Goal: Information Seeking & Learning: Learn about a topic

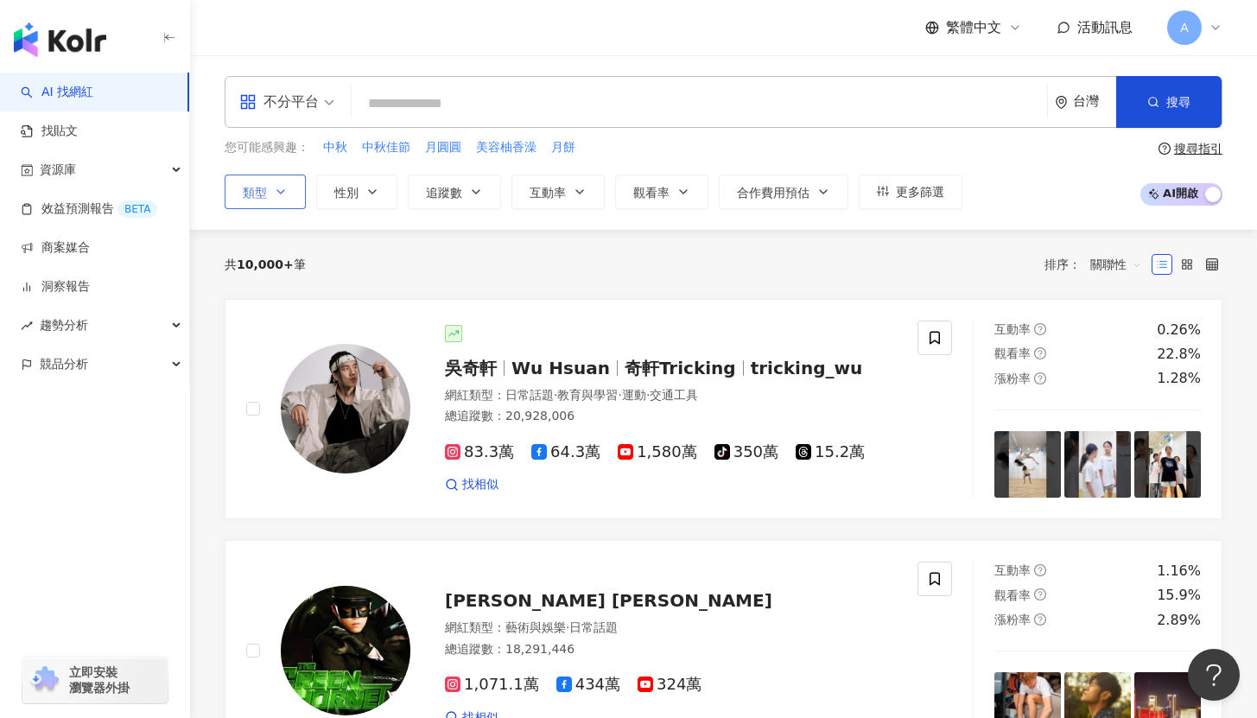
click at [267, 187] on button "類型" at bounding box center [265, 192] width 81 height 35
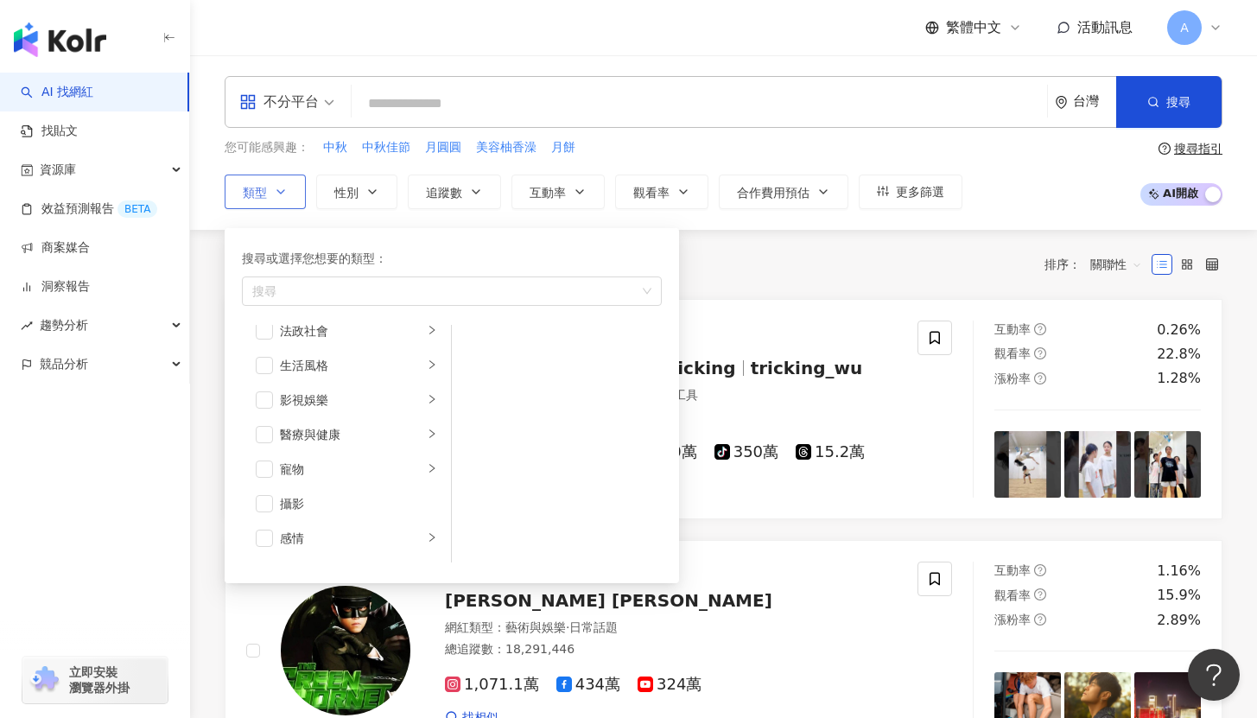
scroll to position [363, 0]
click at [262, 434] on span "button" at bounding box center [264, 431] width 17 height 17
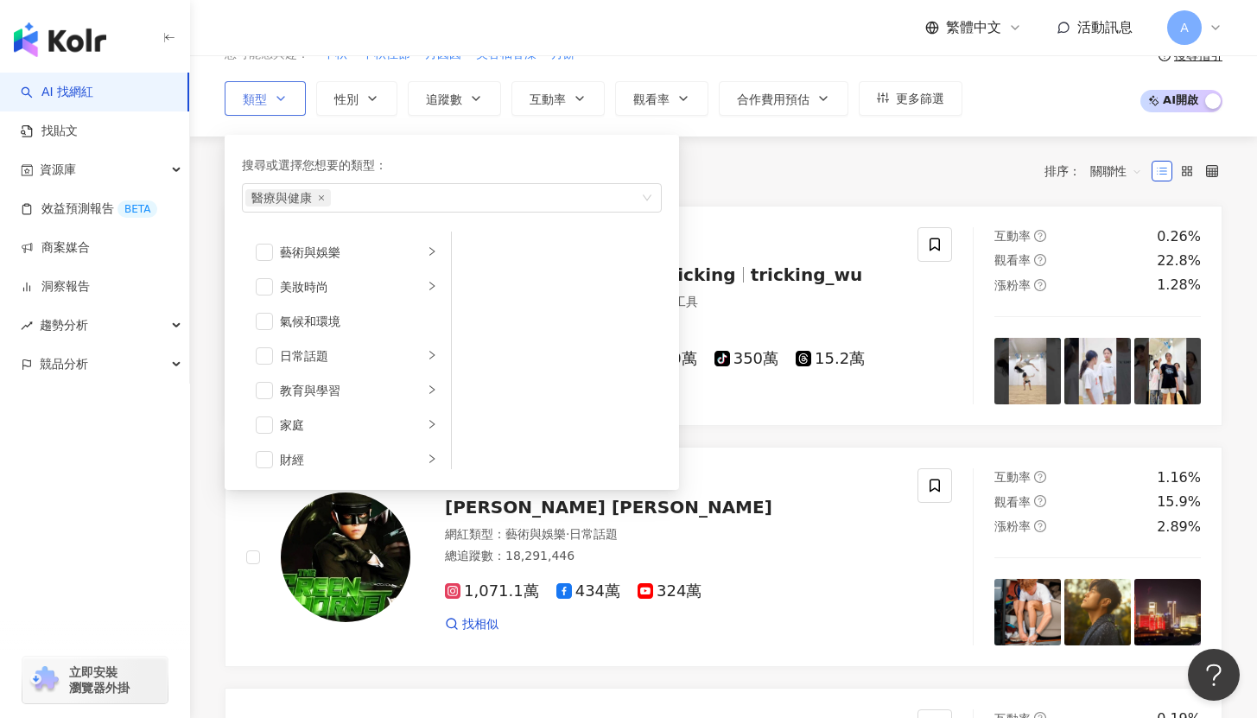
scroll to position [0, 0]
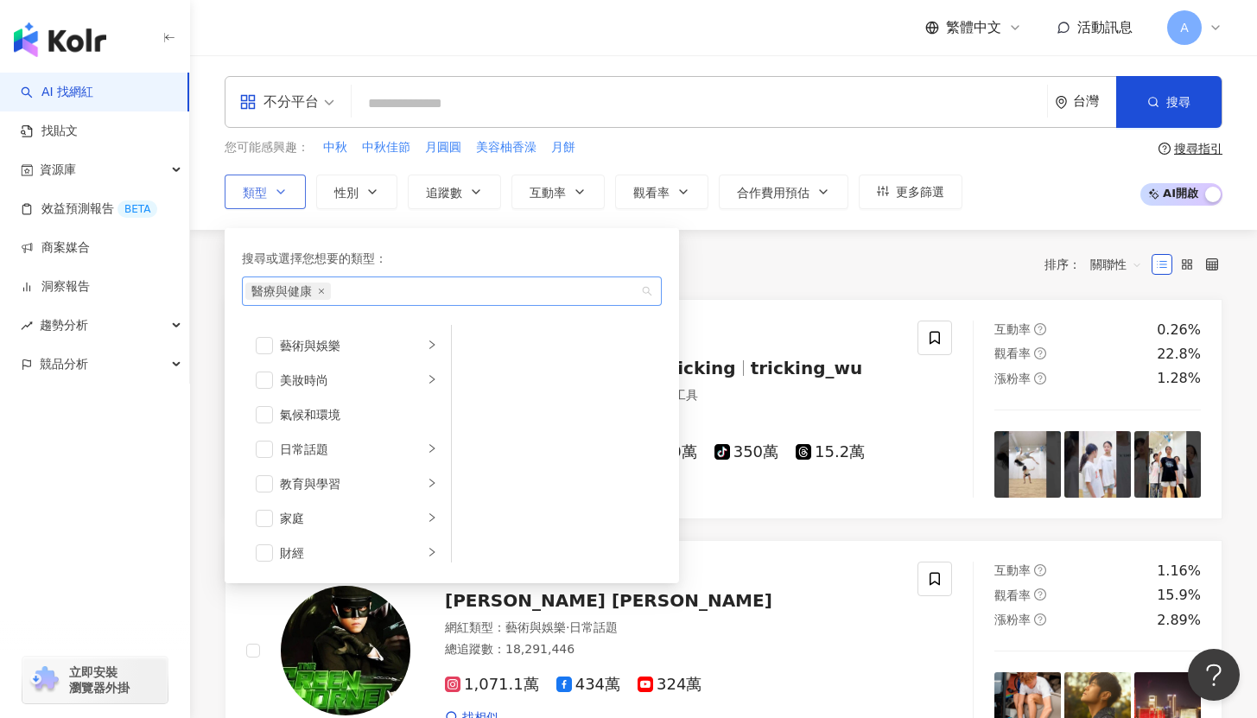
click at [430, 294] on div "醫療與健康" at bounding box center [442, 291] width 395 height 17
click at [646, 290] on div "醫療與健康" at bounding box center [452, 291] width 420 height 29
click at [539, 298] on div "醫療與健康" at bounding box center [442, 291] width 395 height 17
click at [387, 294] on div "醫療與健康" at bounding box center [442, 291] width 395 height 17
click at [490, 294] on div "醫療與健康" at bounding box center [442, 291] width 395 height 17
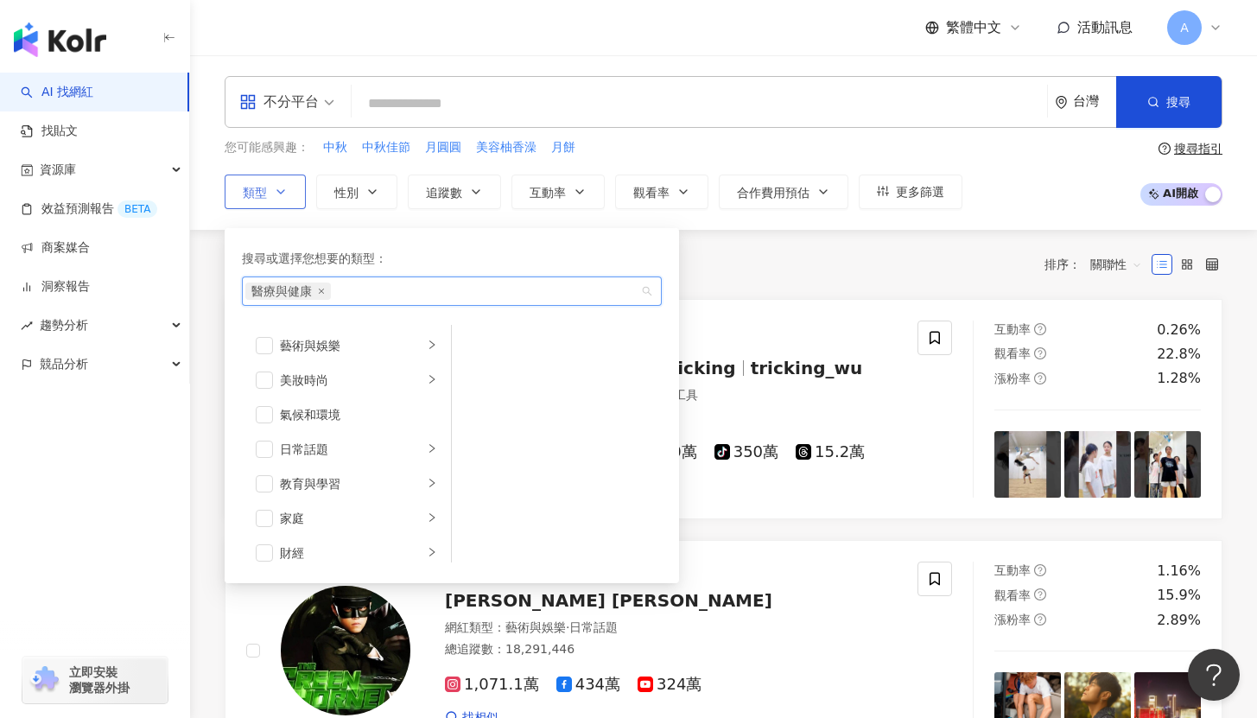
click at [649, 288] on div "醫療與健康" at bounding box center [452, 291] width 420 height 29
click at [787, 278] on div "共 10,000+ 筆 排序： 關聯性" at bounding box center [724, 264] width 998 height 69
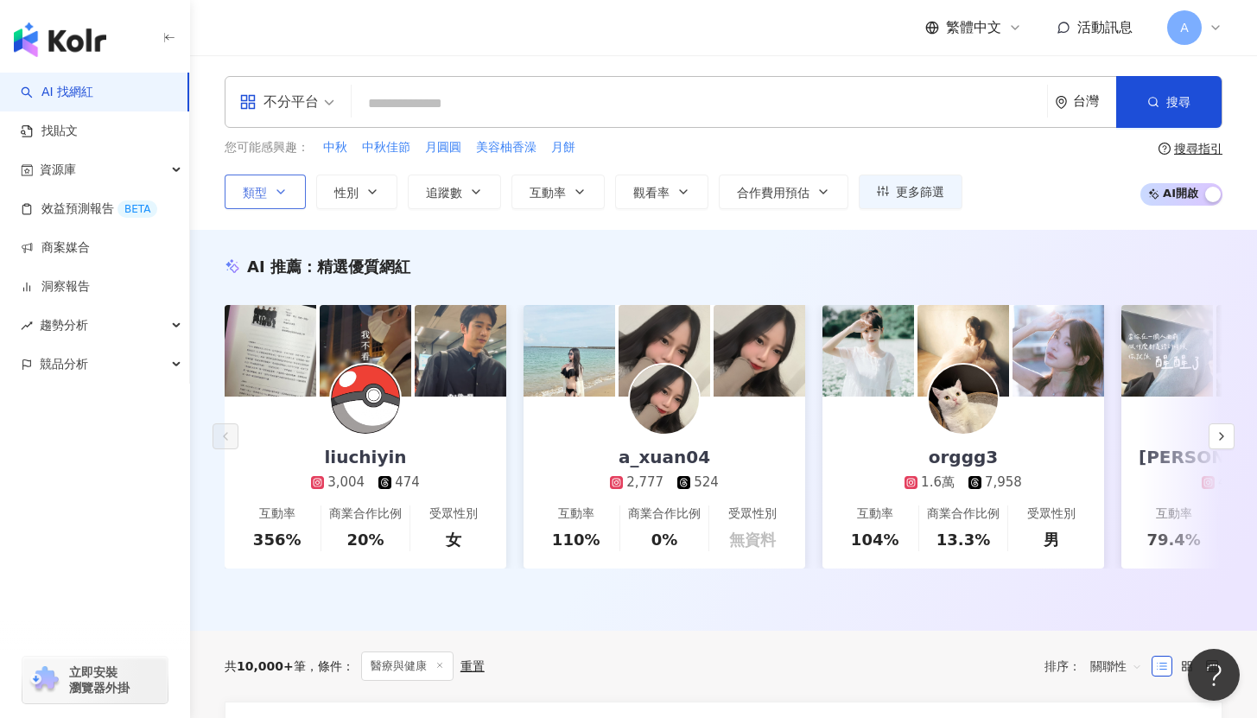
click at [260, 193] on span "類型" at bounding box center [255, 193] width 24 height 14
click at [757, 244] on div "AI 推薦 ： 精選優質網紅 liuchiyin 3,004 474 互動率 356% 商業合作比例 20% 受眾性別 女 a_xuan04 2,777 52…" at bounding box center [723, 430] width 1067 height 401
click at [449, 104] on input "search" at bounding box center [700, 103] width 682 height 33
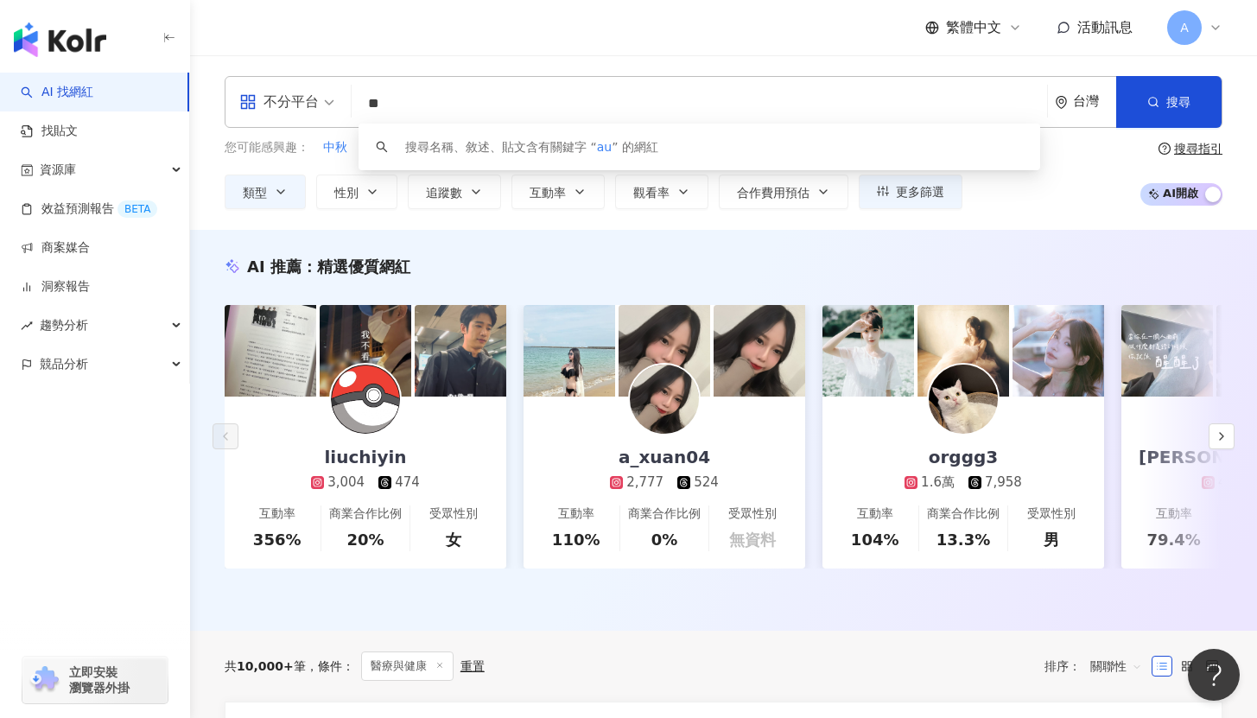
type input "*"
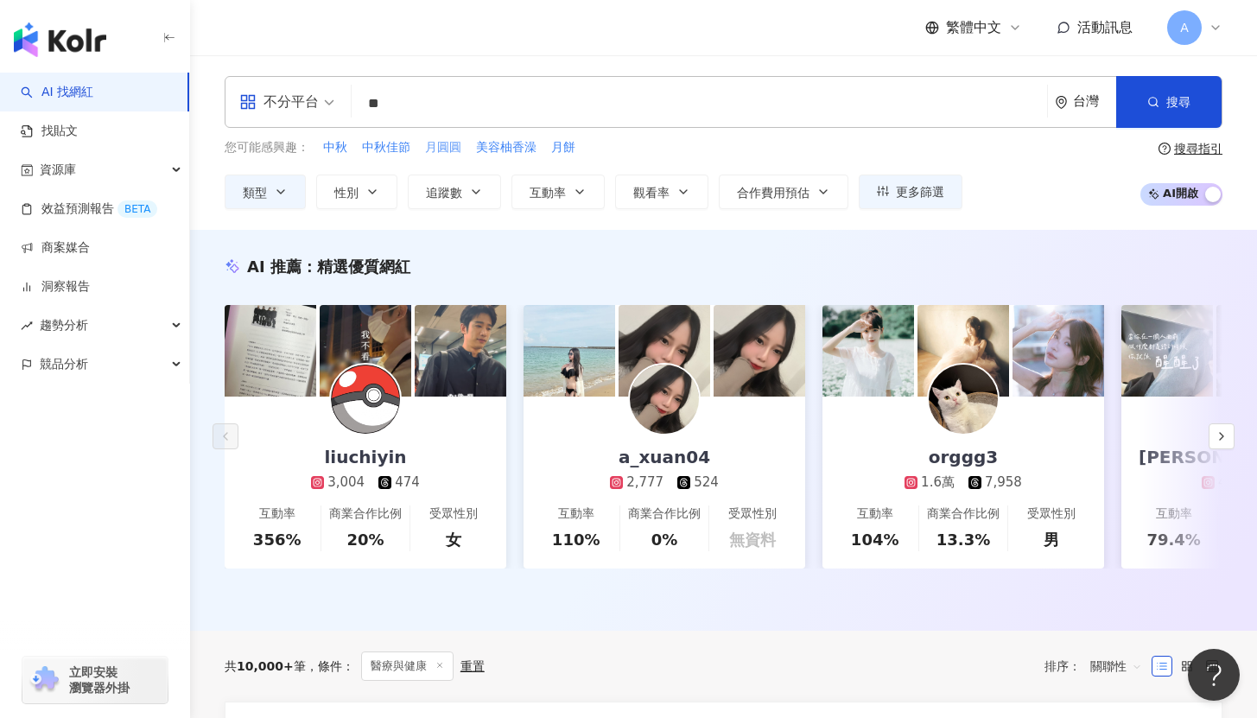
type input "*"
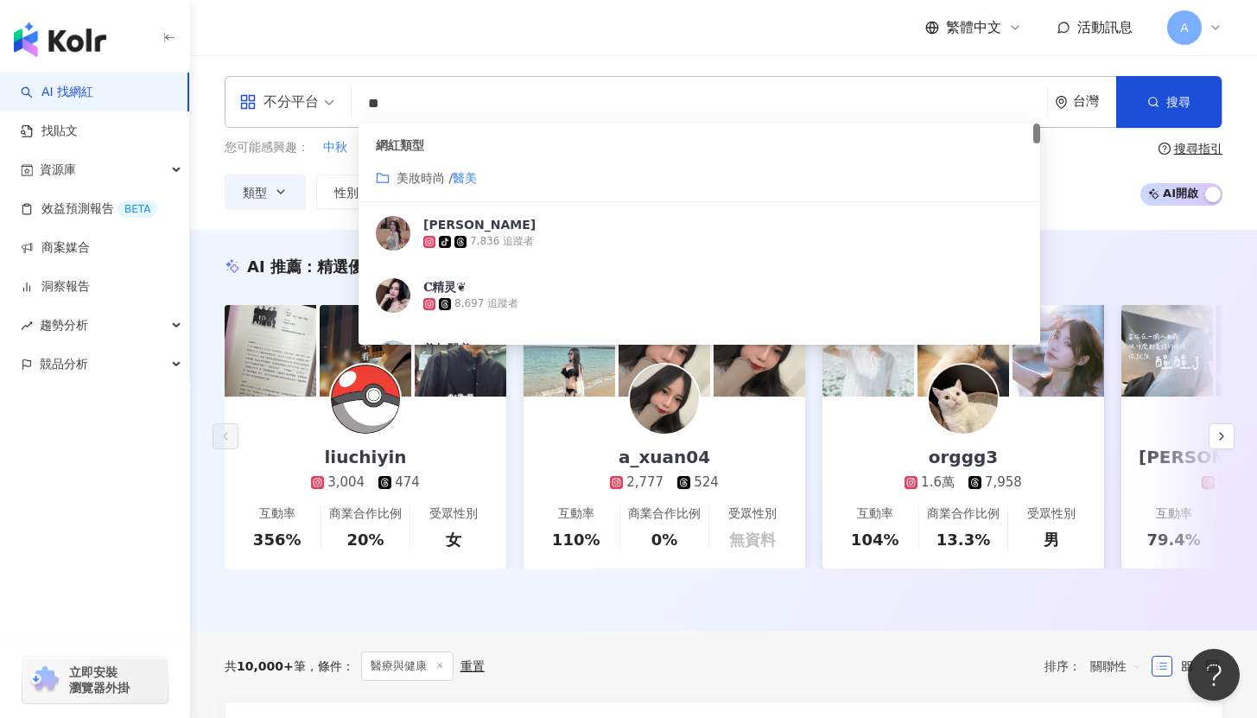
click at [506, 175] on div "美妝時尚 / 醫美" at bounding box center [699, 178] width 647 height 19
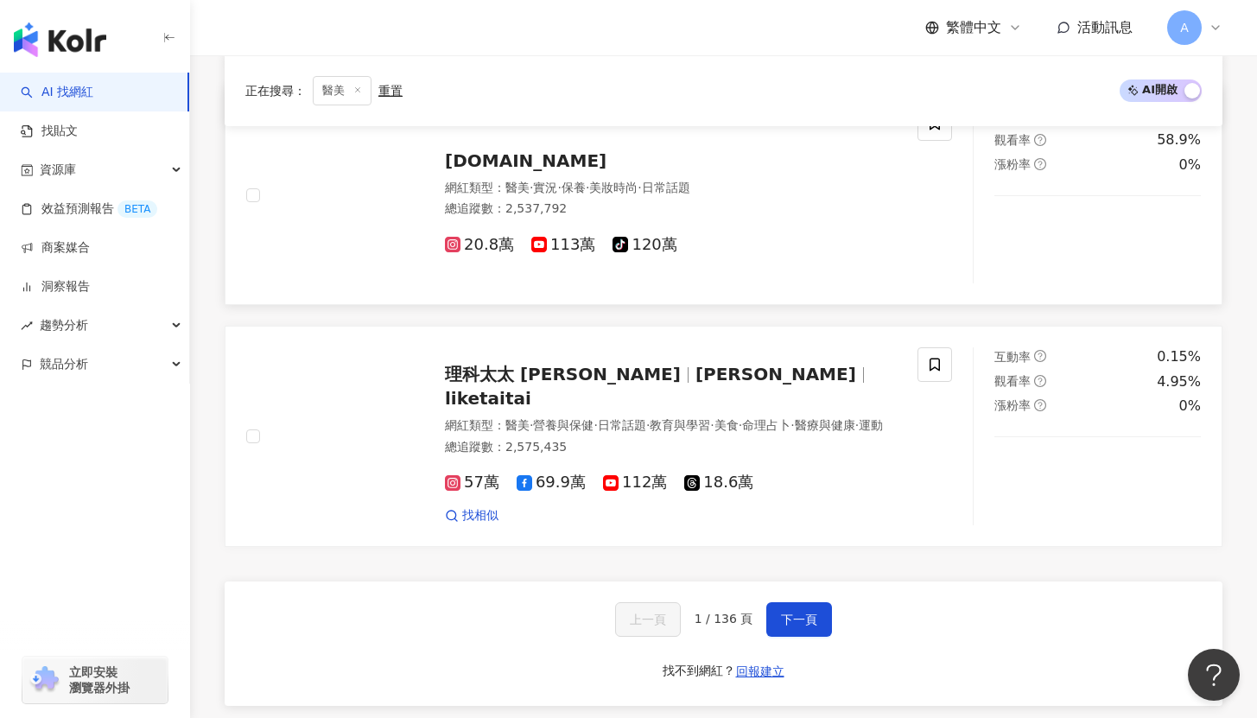
scroll to position [2989, 0]
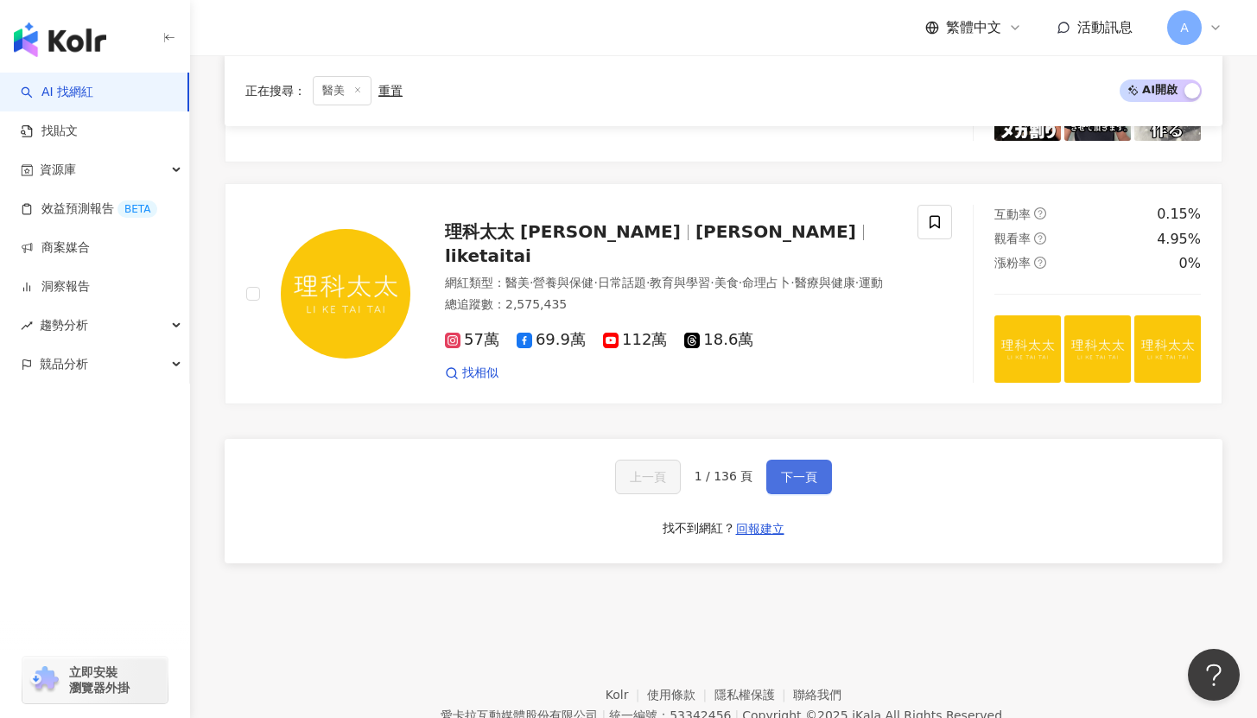
click at [800, 479] on span "下一頁" at bounding box center [799, 477] width 36 height 14
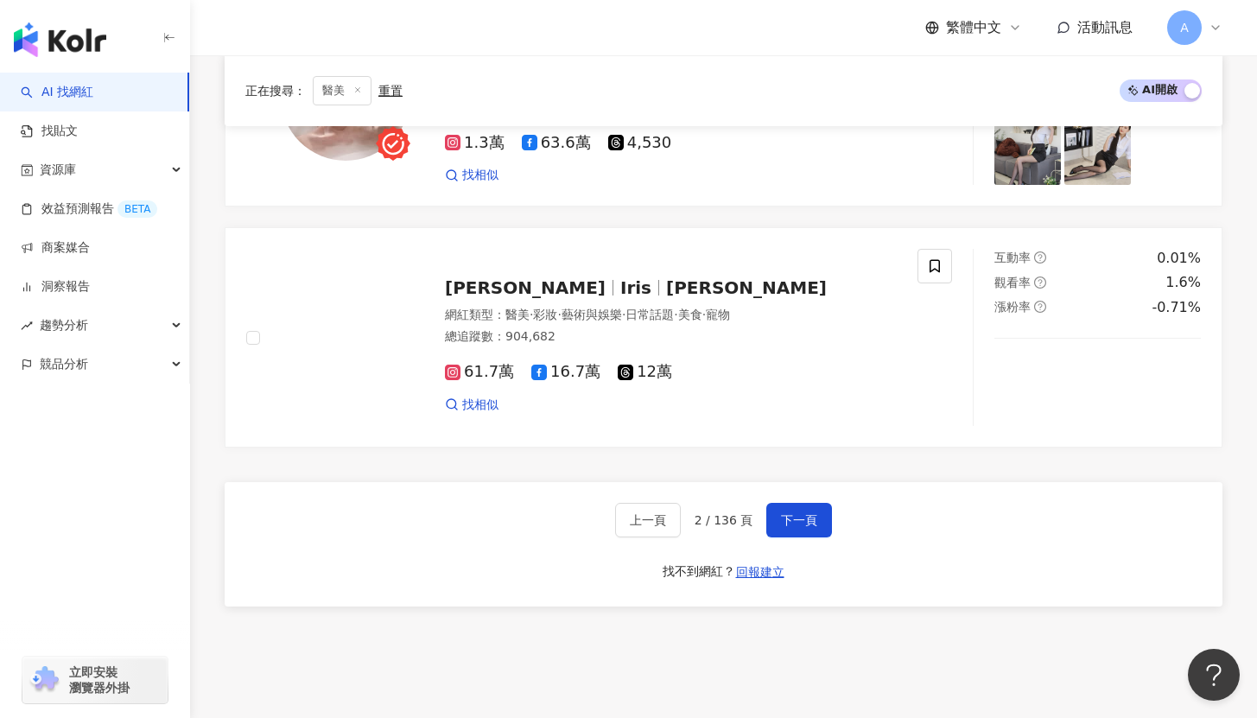
scroll to position [2831, 0]
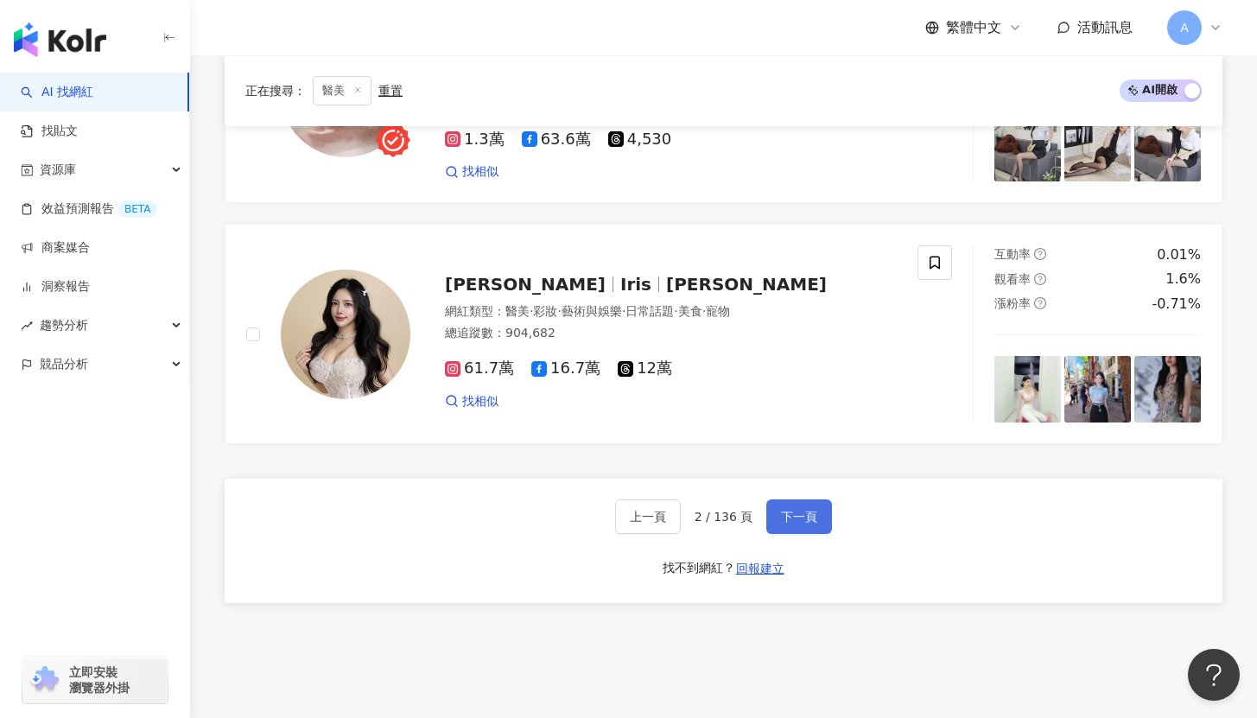
click at [767, 499] on button "下一頁" at bounding box center [800, 516] width 66 height 35
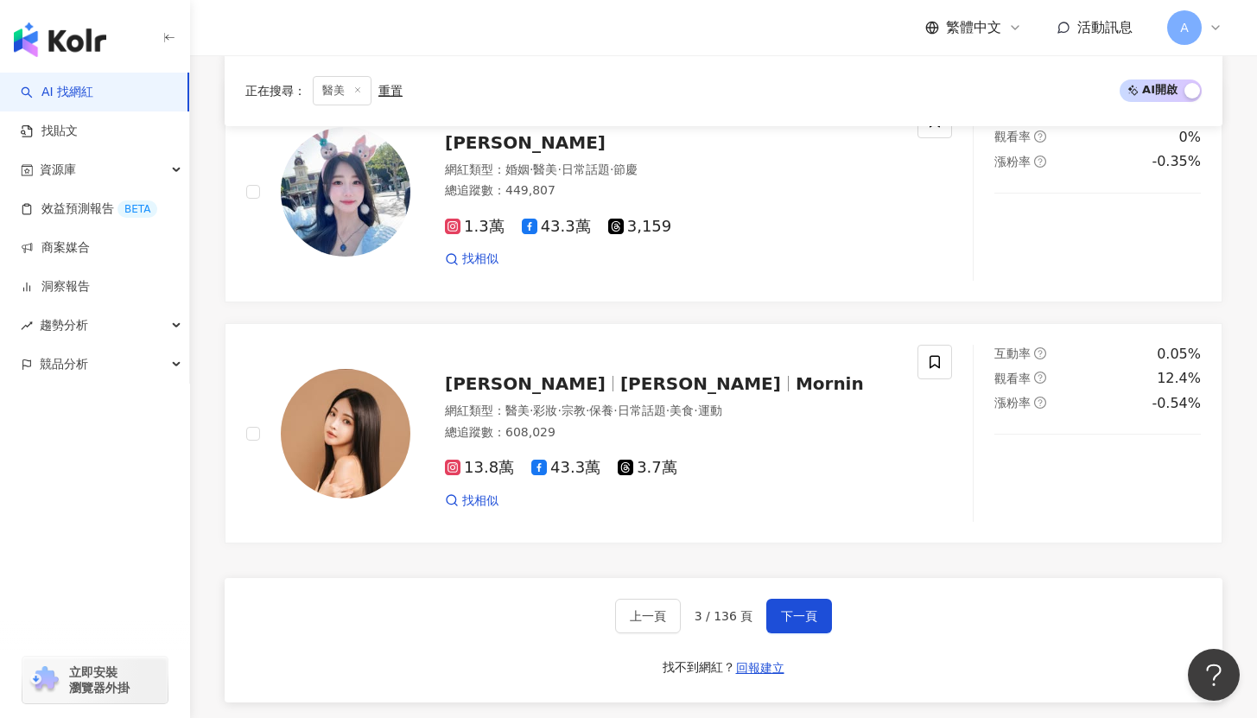
scroll to position [2815, 0]
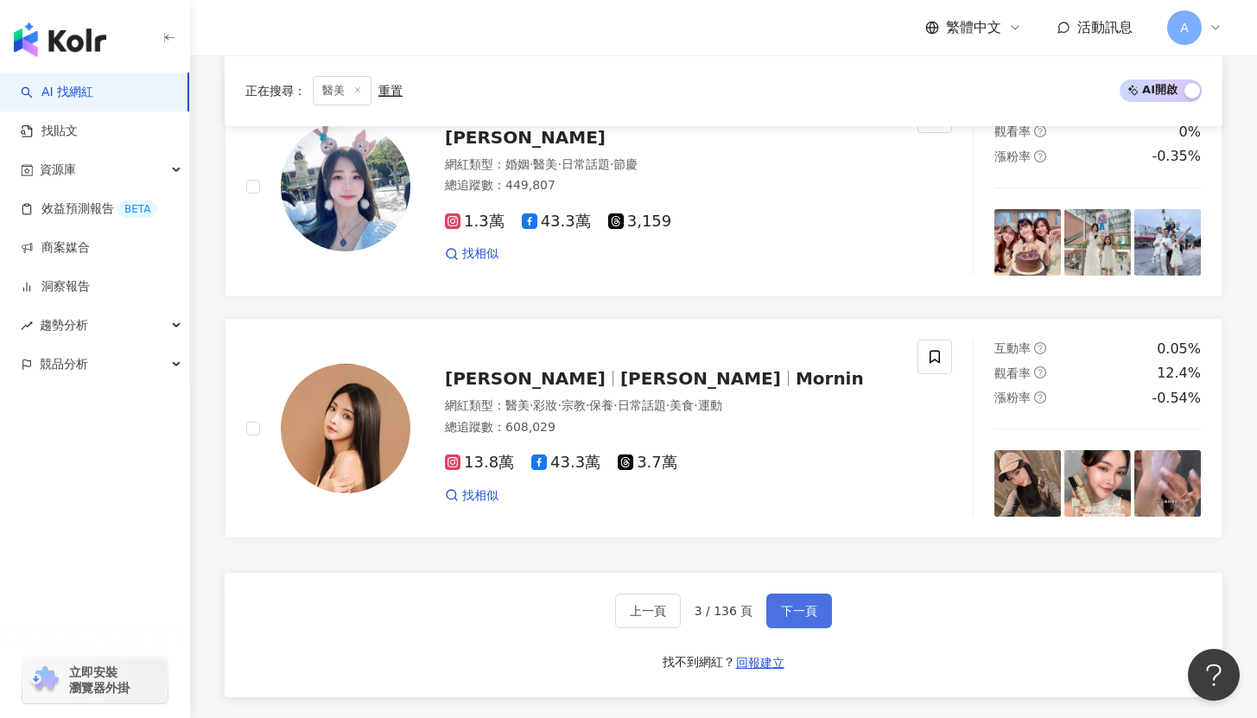
click at [797, 604] on span "下一頁" at bounding box center [799, 611] width 36 height 14
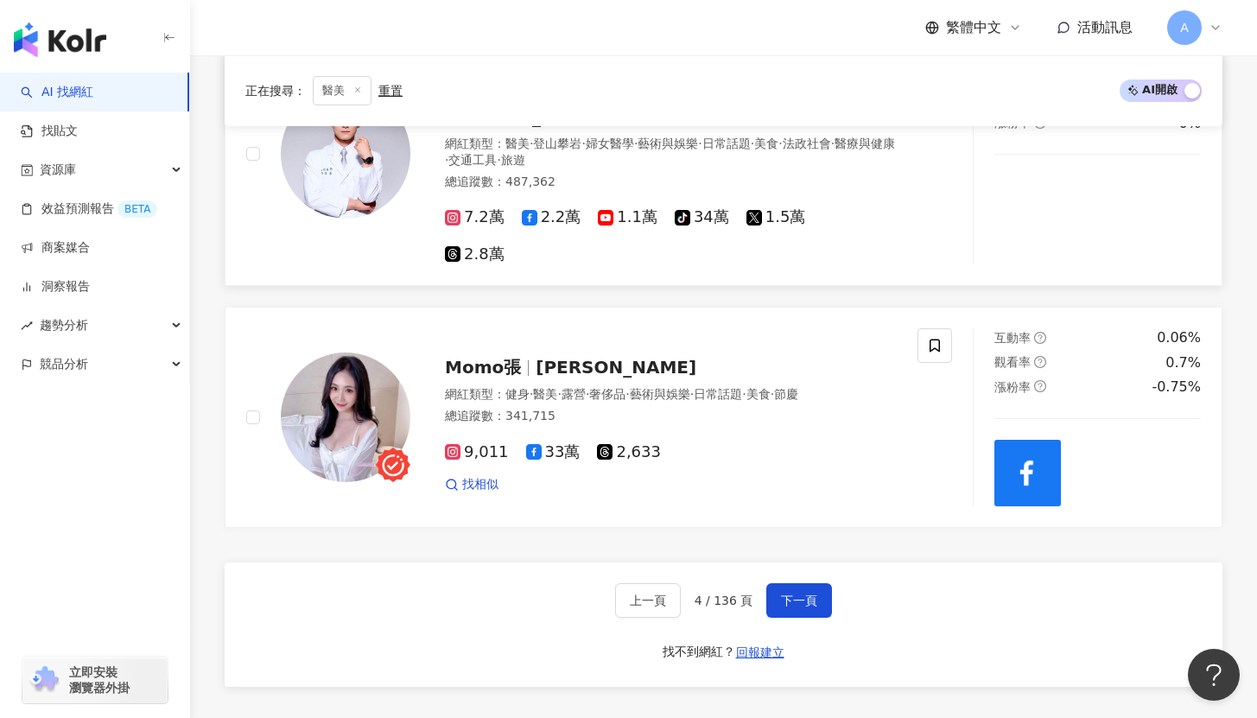
scroll to position [2929, 0]
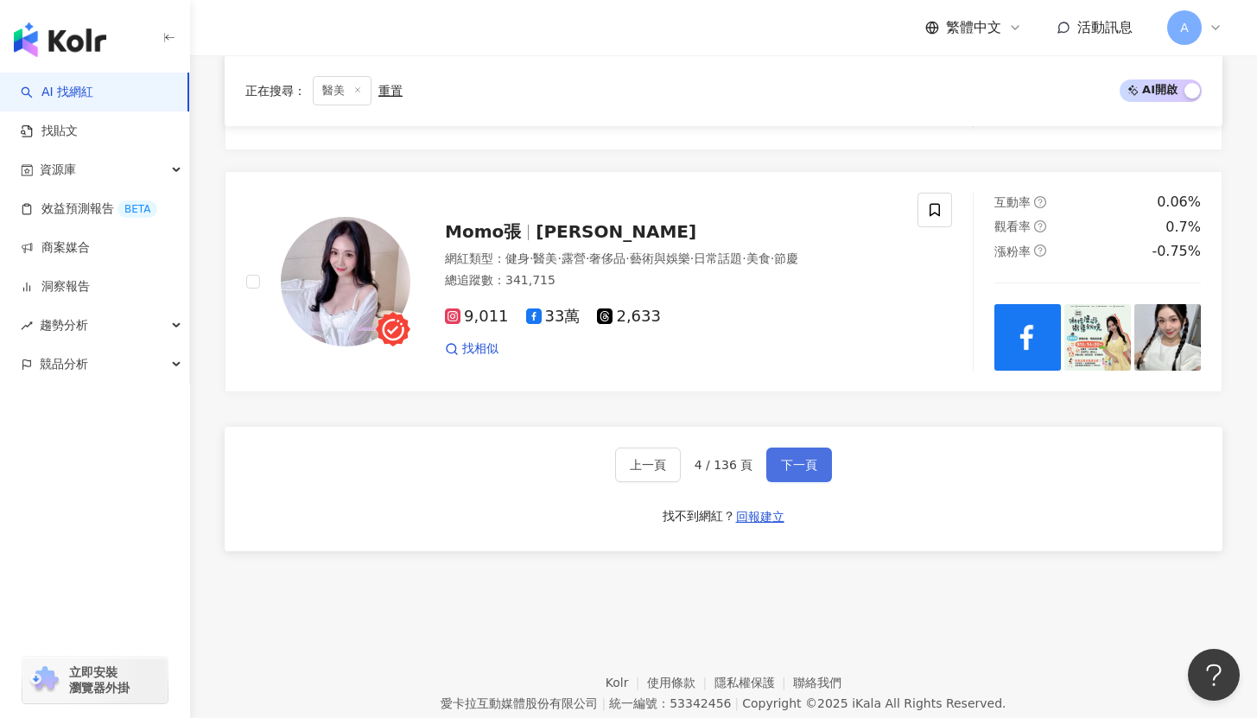
click at [806, 458] on span "下一頁" at bounding box center [799, 465] width 36 height 14
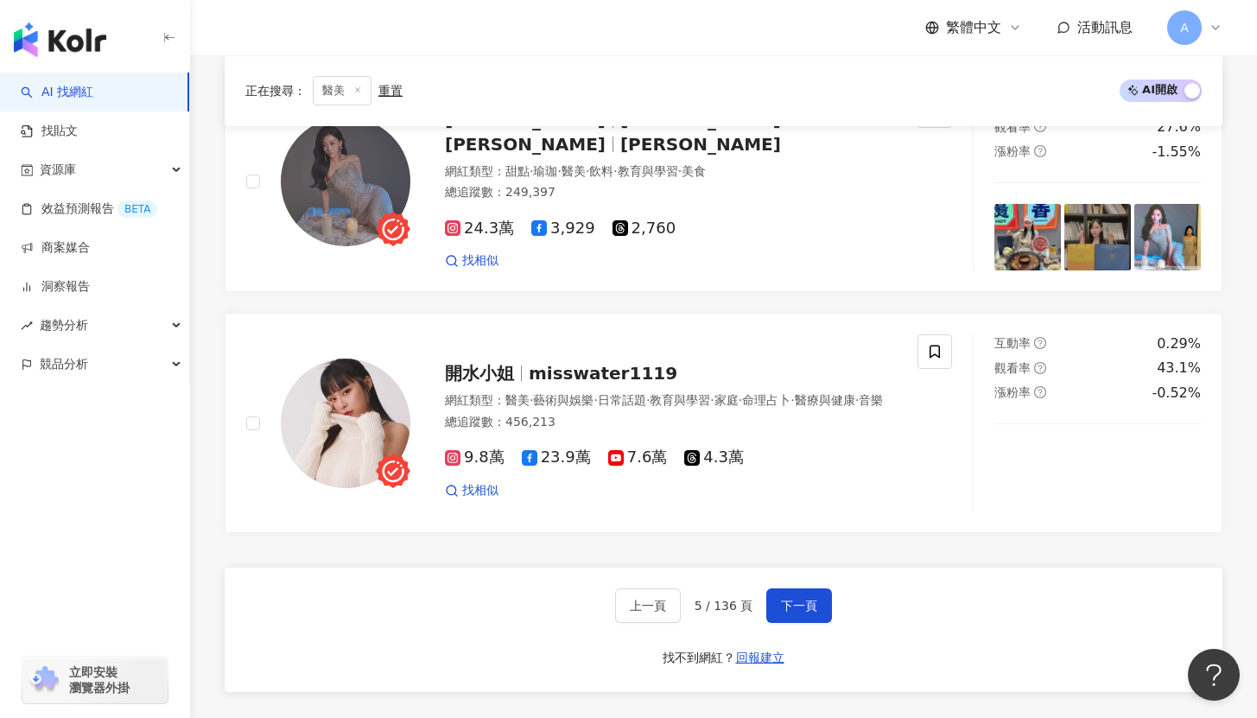
scroll to position [2855, 0]
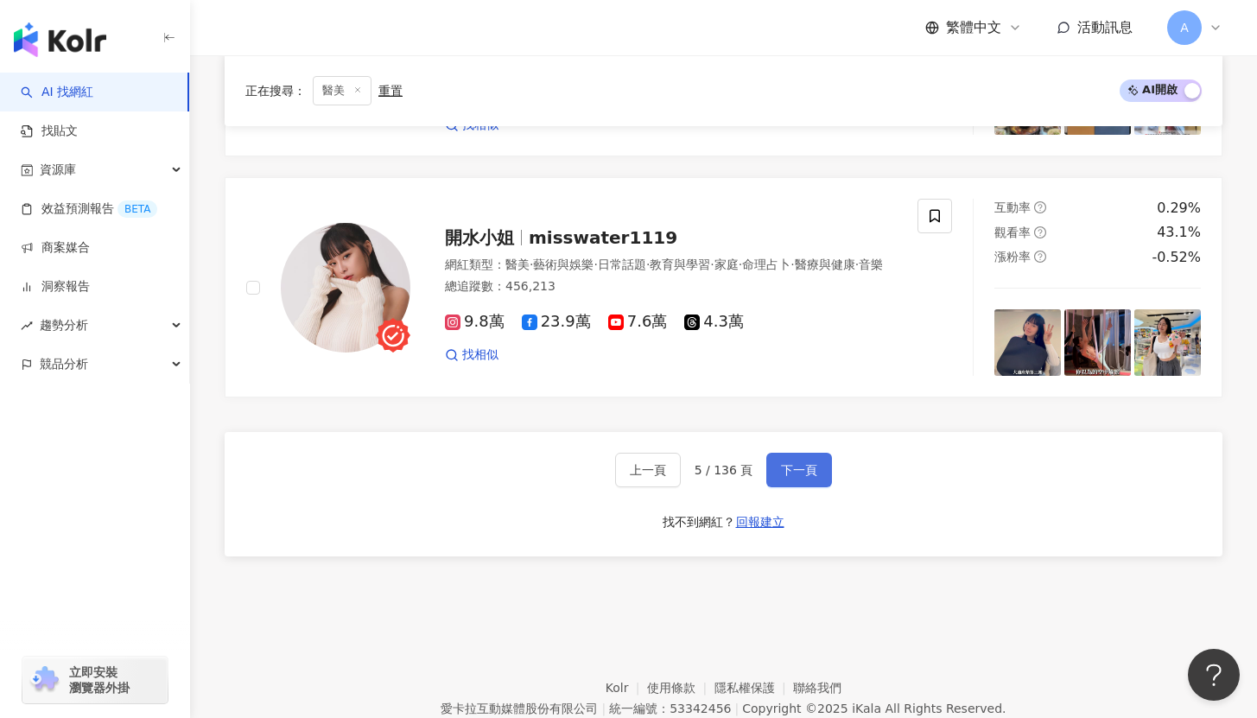
click at [824, 476] on button "下一頁" at bounding box center [800, 470] width 66 height 35
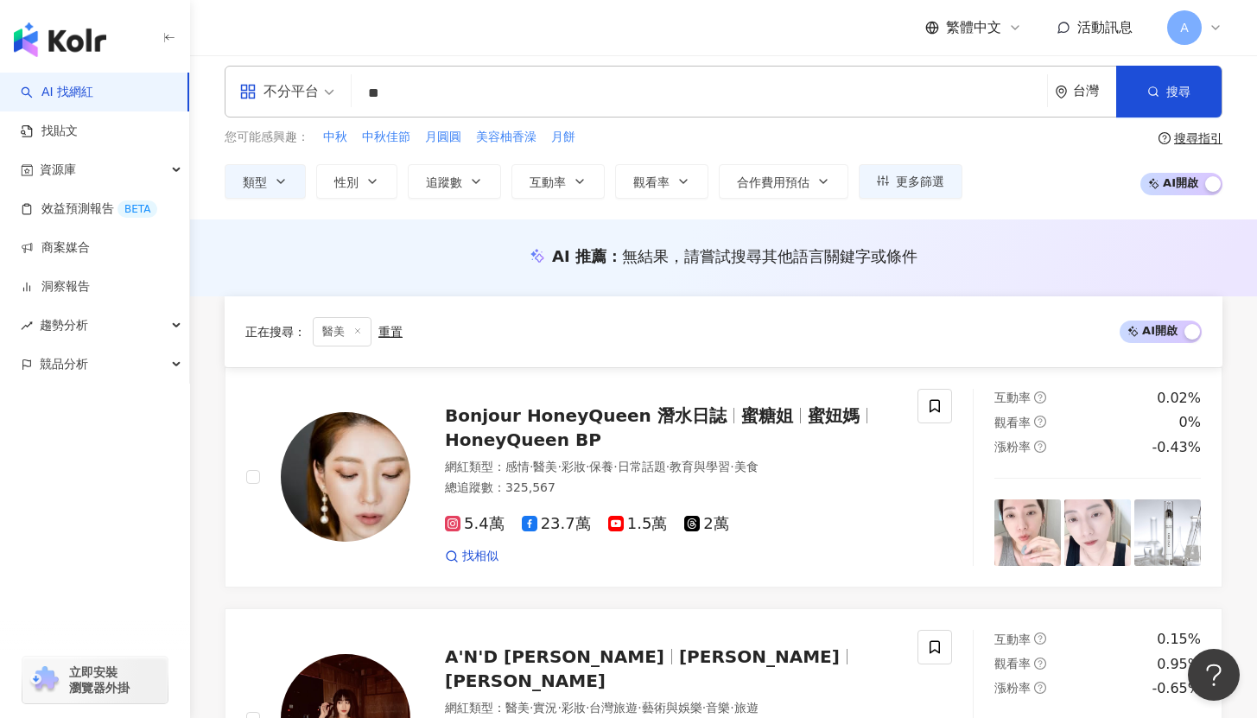
scroll to position [0, 0]
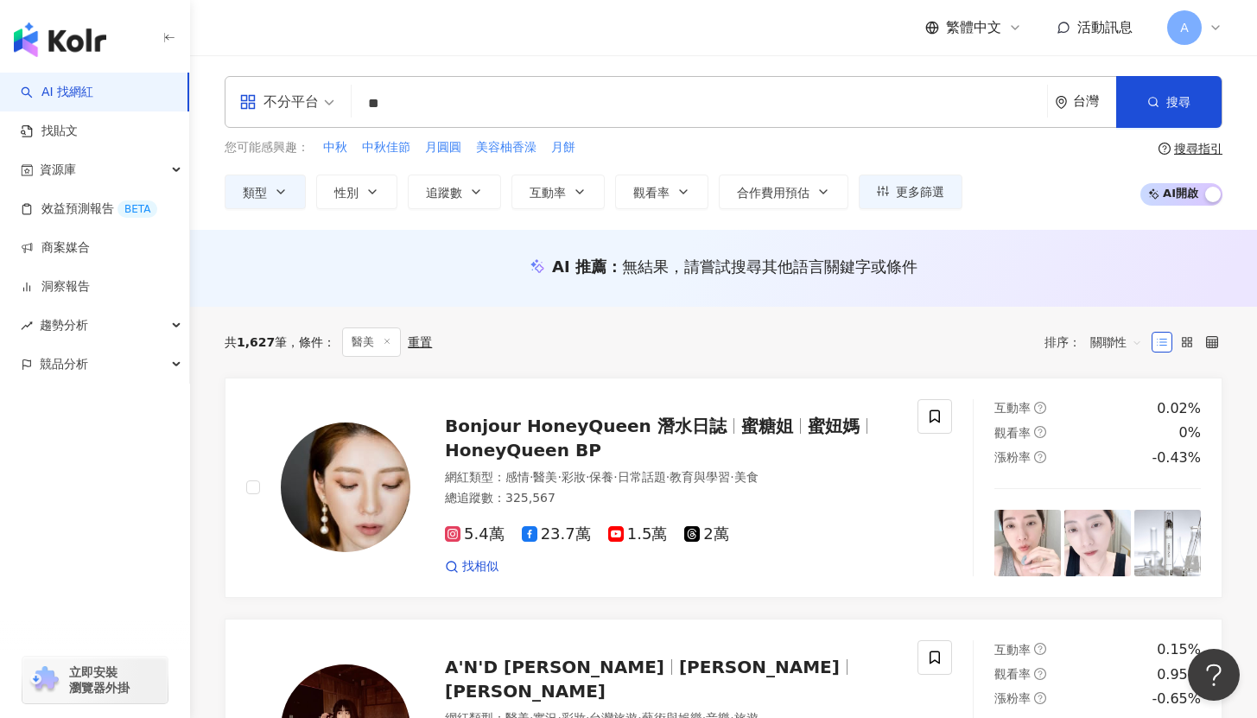
click at [416, 110] on input "**" at bounding box center [700, 103] width 682 height 33
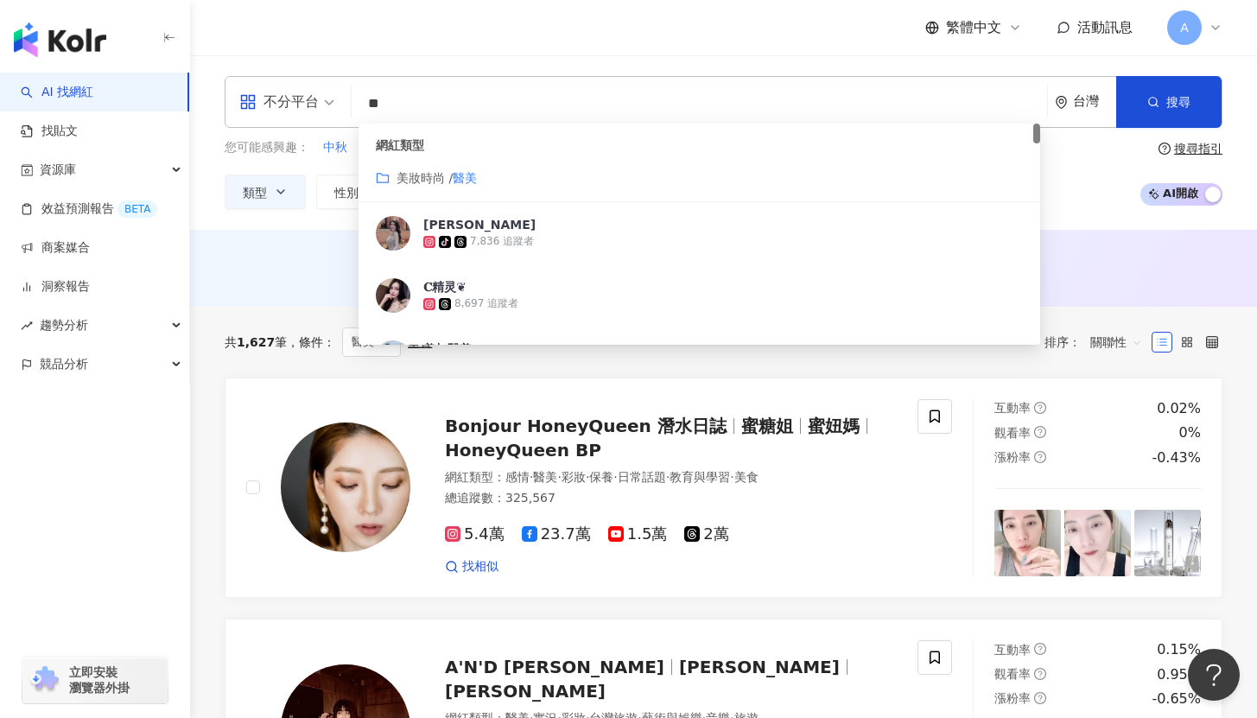
type input "*"
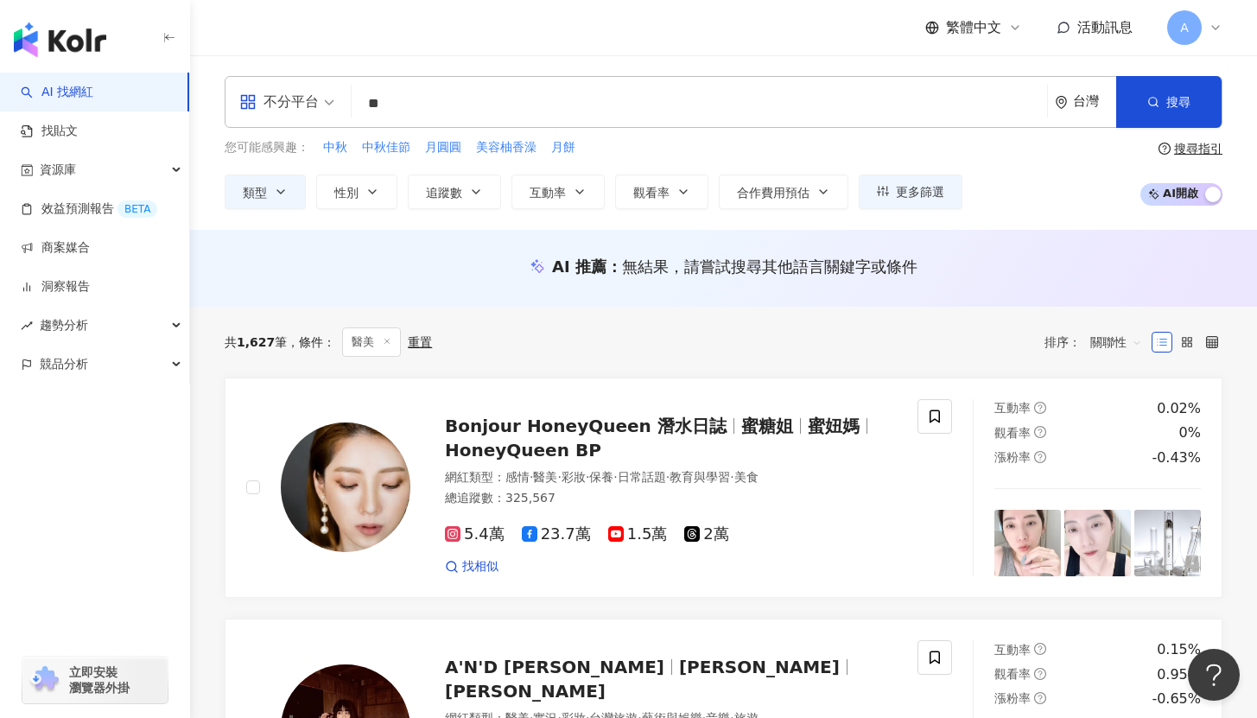
type input "*"
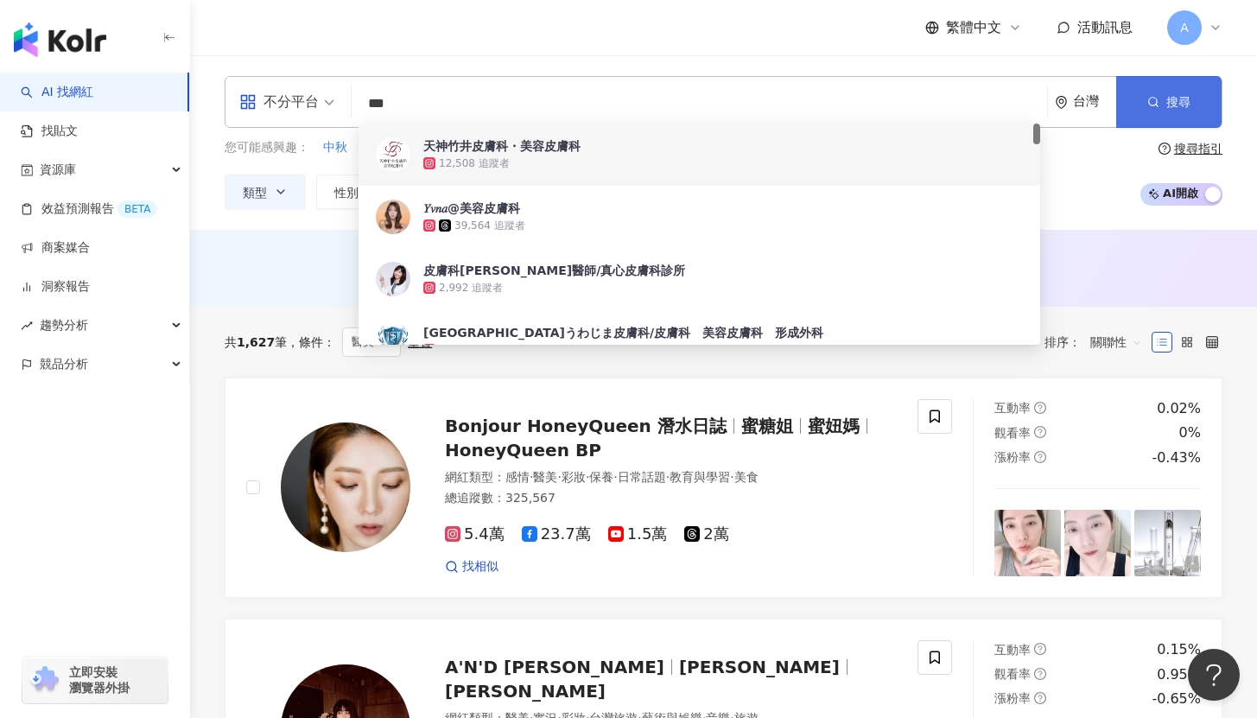
type input "***"
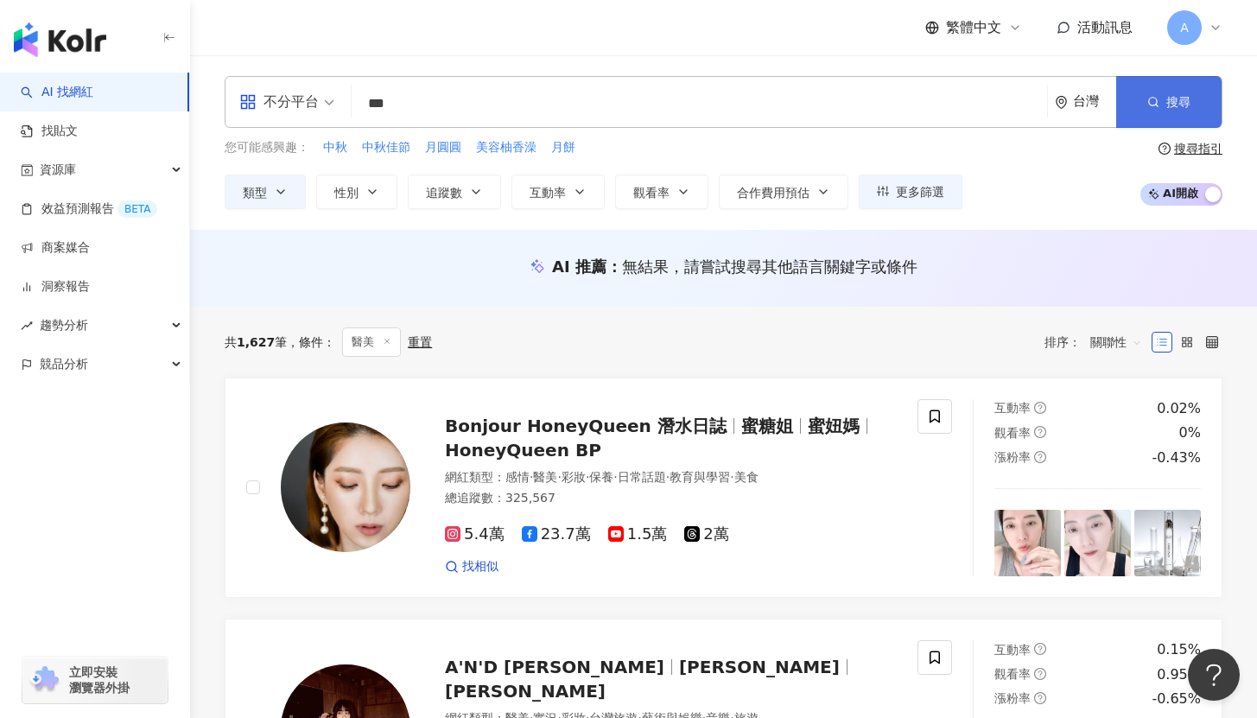
click at [1164, 106] on button "搜尋" at bounding box center [1169, 102] width 105 height 52
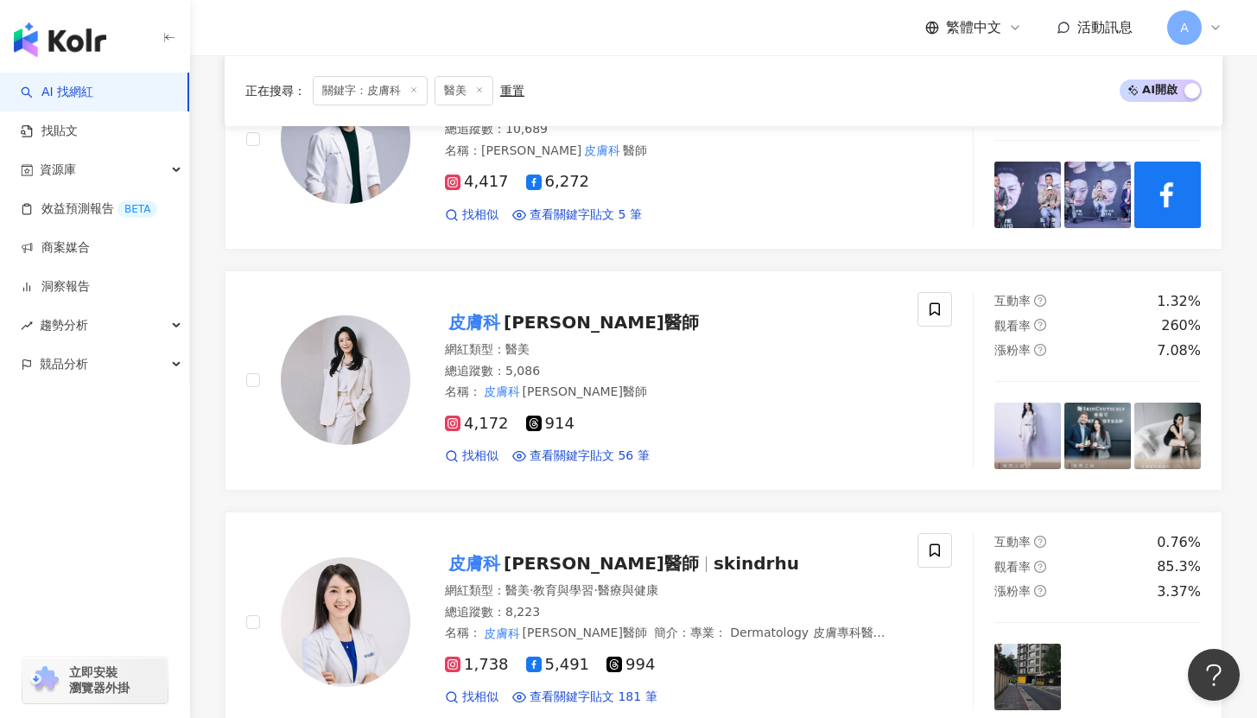
scroll to position [1387, 0]
